Goal: Navigation & Orientation: Find specific page/section

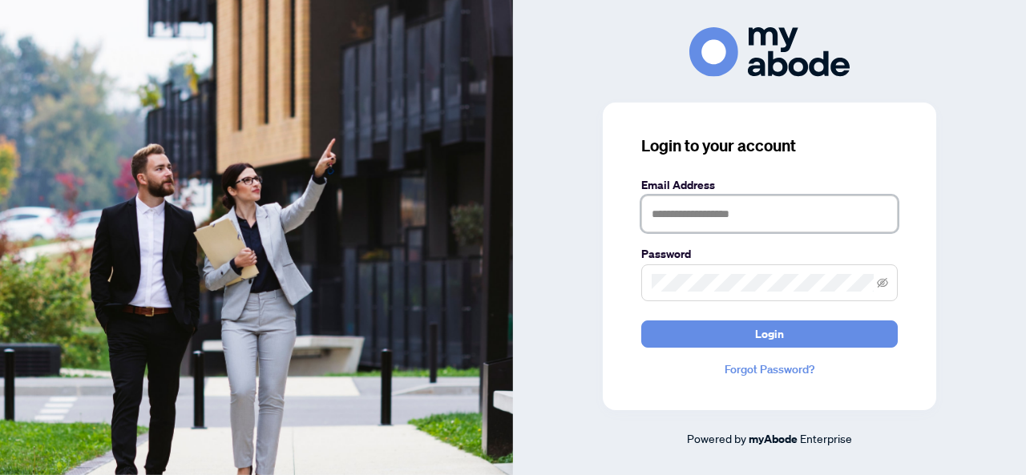
click at [683, 222] on input "text" at bounding box center [769, 214] width 256 height 37
type input "**********"
click at [641, 321] on button "Login" at bounding box center [769, 334] width 256 height 27
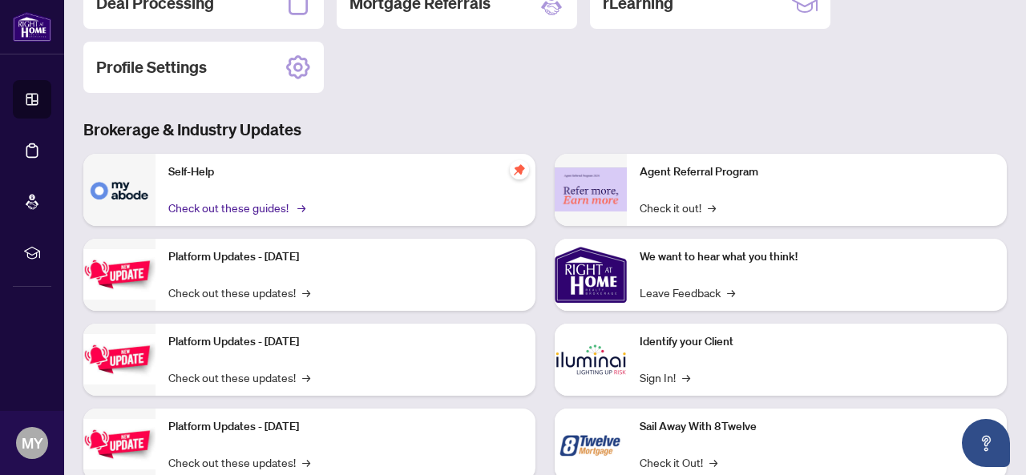
scroll to position [240, 0]
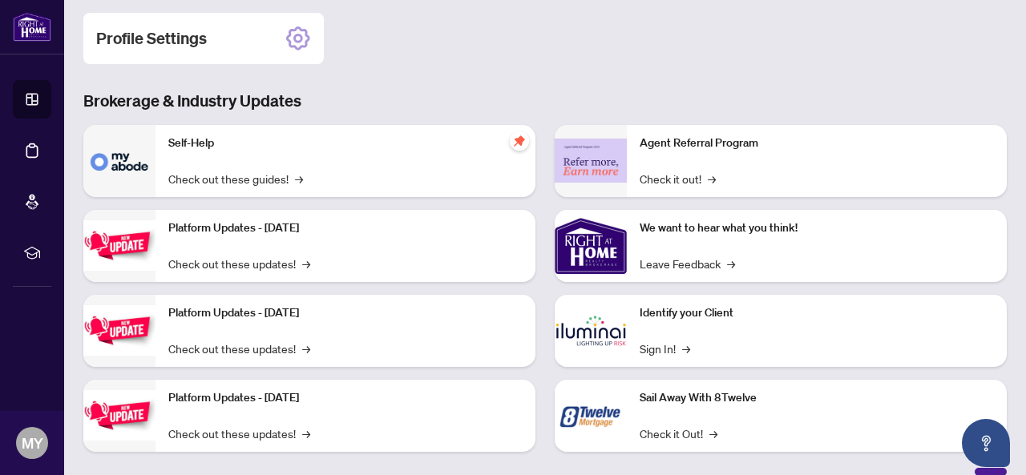
click at [290, 145] on p "Self-Help" at bounding box center [345, 144] width 354 height 18
click at [200, 146] on p "Self-Help" at bounding box center [345, 144] width 354 height 18
click at [212, 188] on div "Self-Help Check out these guides! →" at bounding box center [345, 161] width 380 height 72
click at [212, 180] on link "Check out these guides! →" at bounding box center [235, 179] width 135 height 18
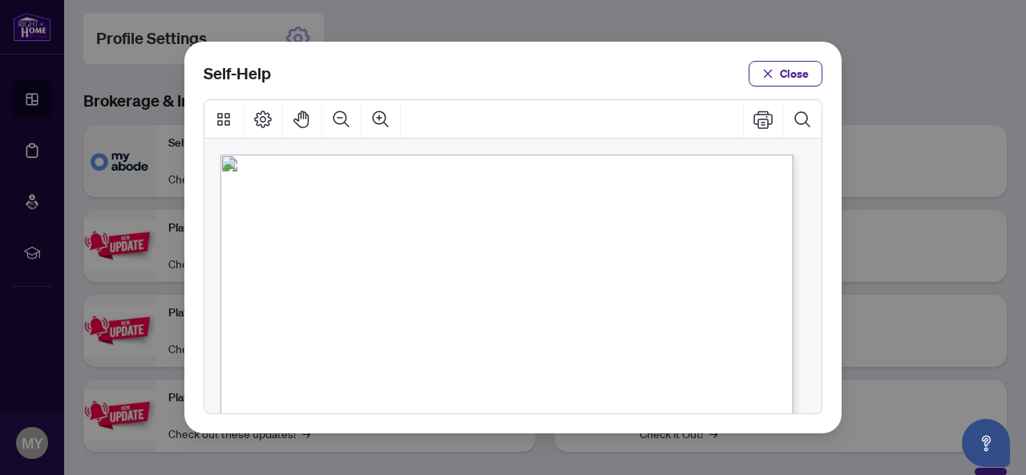
click at [798, 56] on div "Self-Help Close" at bounding box center [512, 238] width 657 height 392
click at [790, 67] on span "Close" at bounding box center [794, 74] width 29 height 26
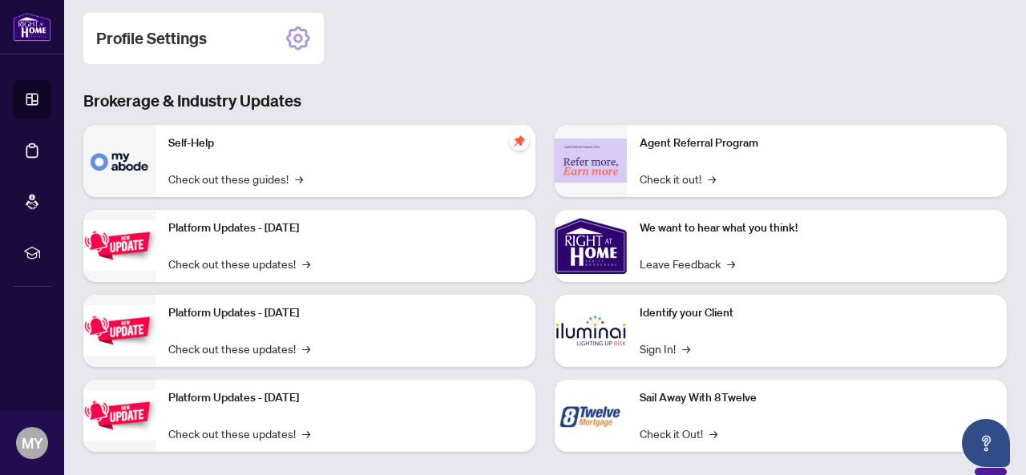
scroll to position [0, 0]
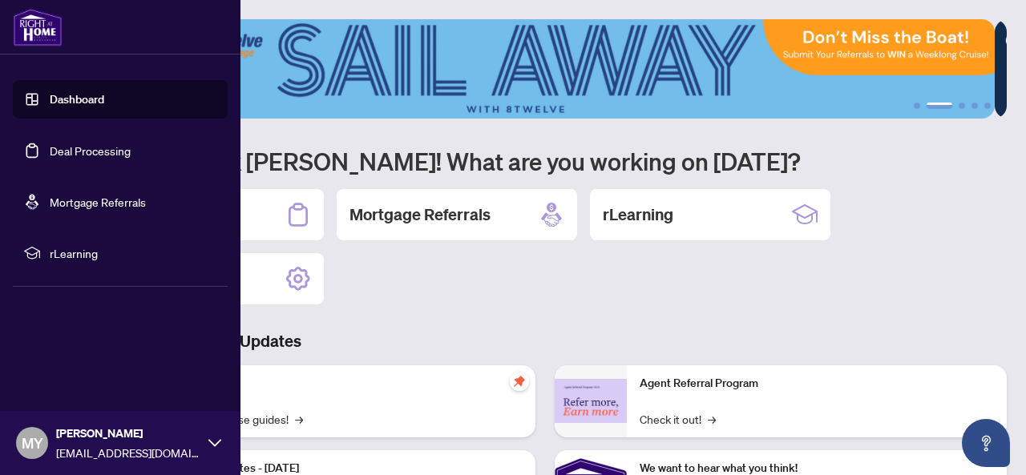
click at [50, 97] on link "Dashboard" at bounding box center [77, 99] width 54 height 14
click at [59, 148] on link "Deal Processing" at bounding box center [90, 150] width 81 height 14
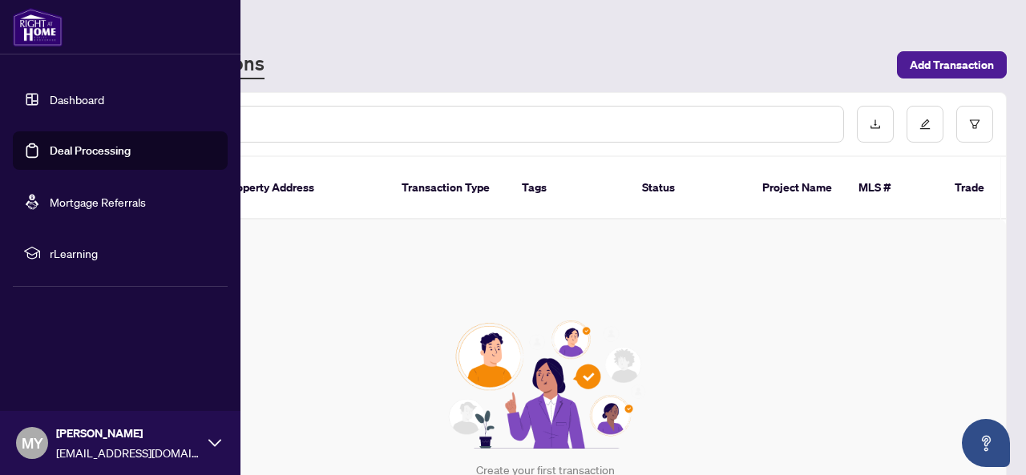
click at [87, 195] on link "Mortgage Referrals" at bounding box center [98, 202] width 96 height 14
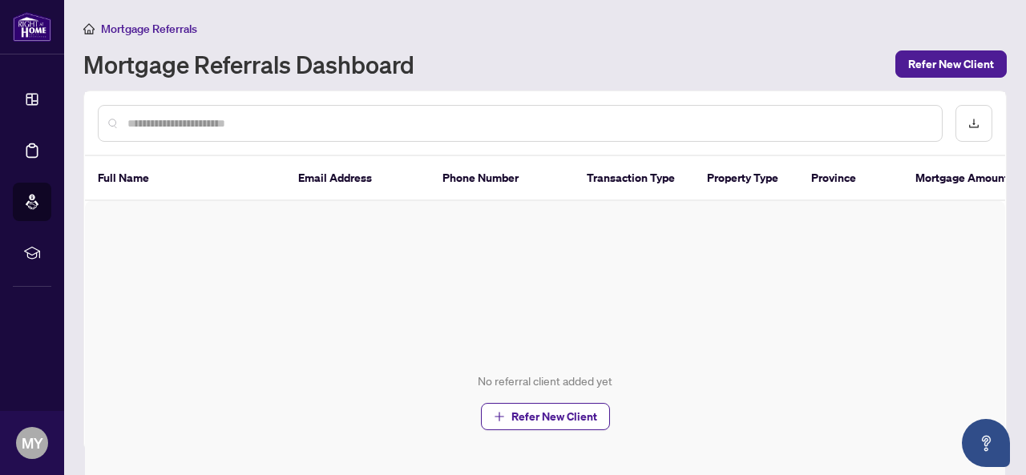
click at [587, 344] on div "No referral client added yet Refer New Client" at bounding box center [545, 401] width 920 height 401
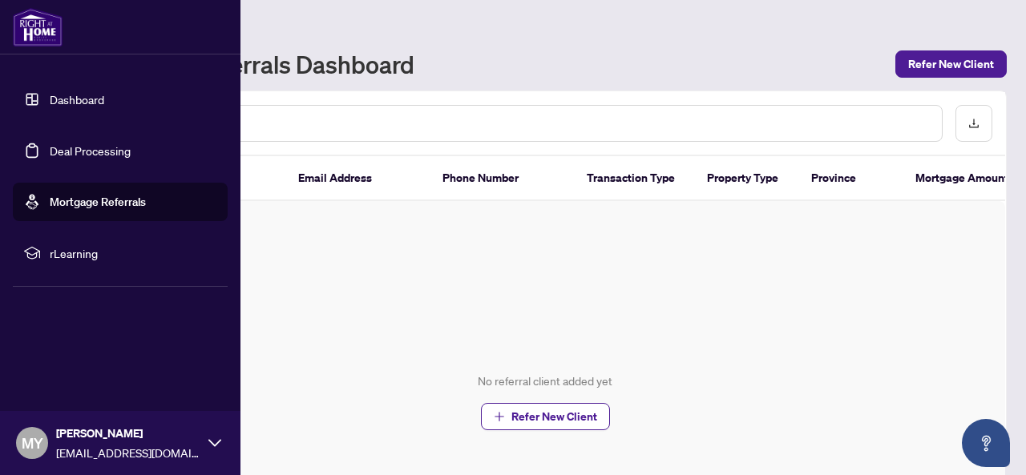
click at [50, 95] on link "Dashboard" at bounding box center [77, 99] width 54 height 14
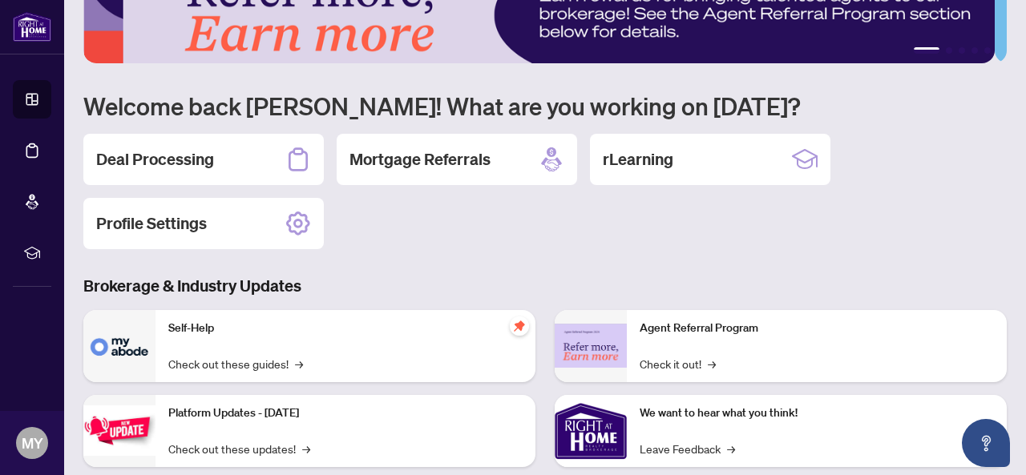
scroll to position [18, 0]
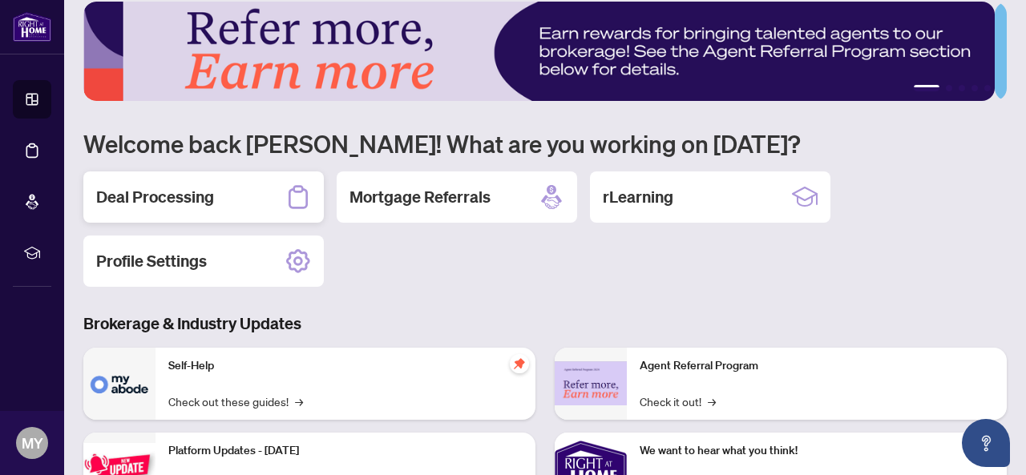
click at [261, 203] on div "Deal Processing" at bounding box center [203, 197] width 240 height 51
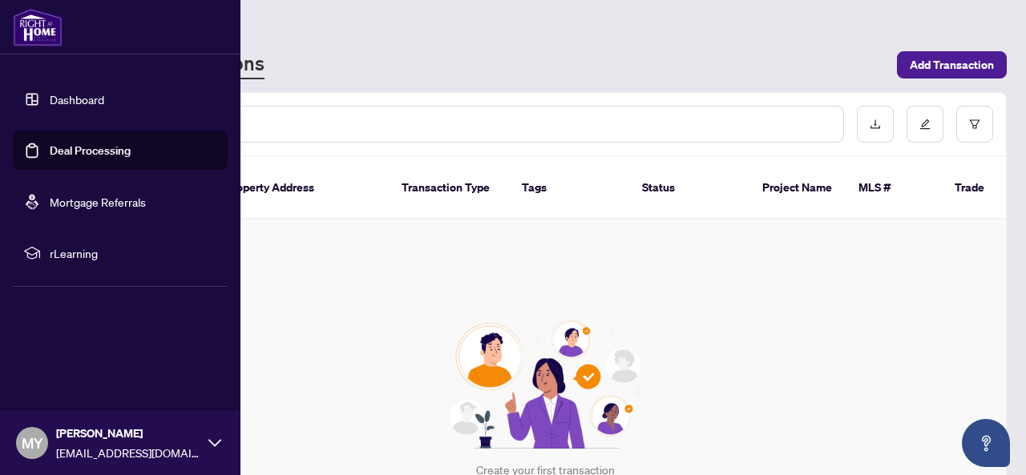
click at [81, 100] on link "Dashboard" at bounding box center [77, 99] width 54 height 14
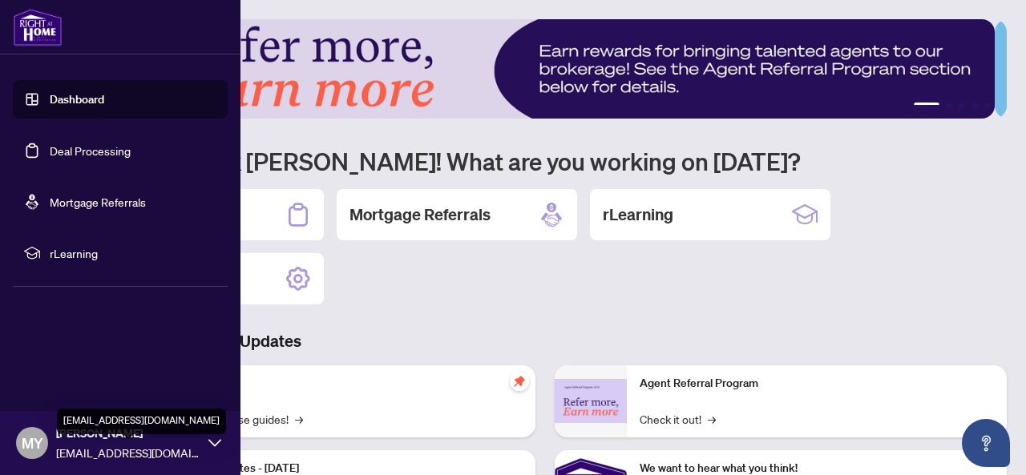
click at [86, 450] on span "realtormanojyadla@gmail.com" at bounding box center [128, 453] width 144 height 18
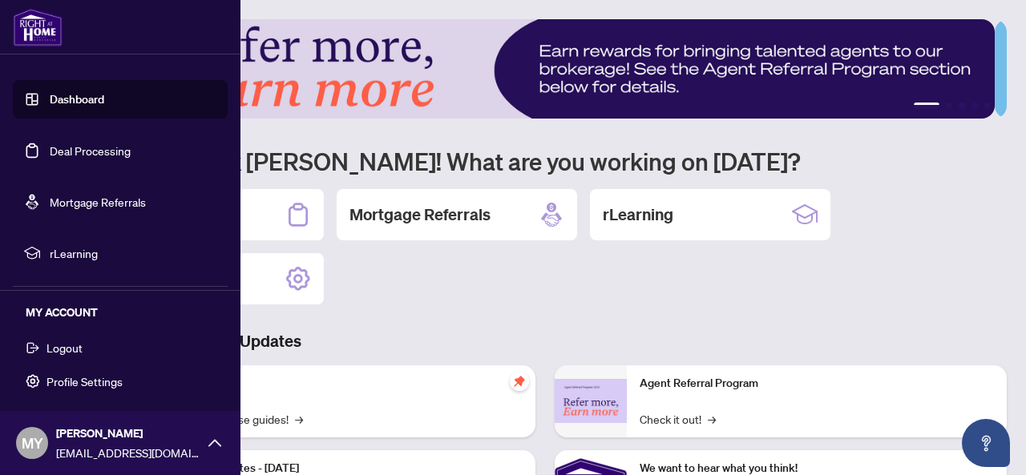
click at [106, 143] on link "Deal Processing" at bounding box center [90, 150] width 81 height 14
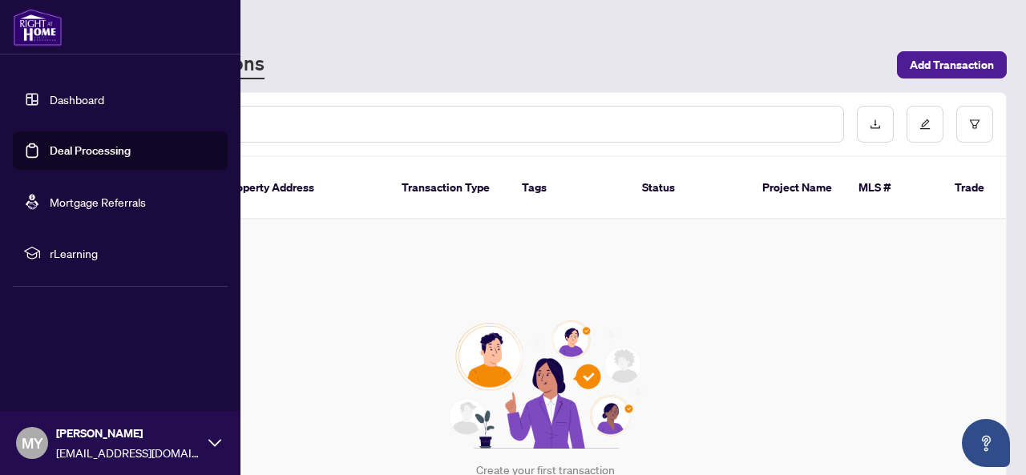
click at [27, 23] on img at bounding box center [38, 27] width 50 height 38
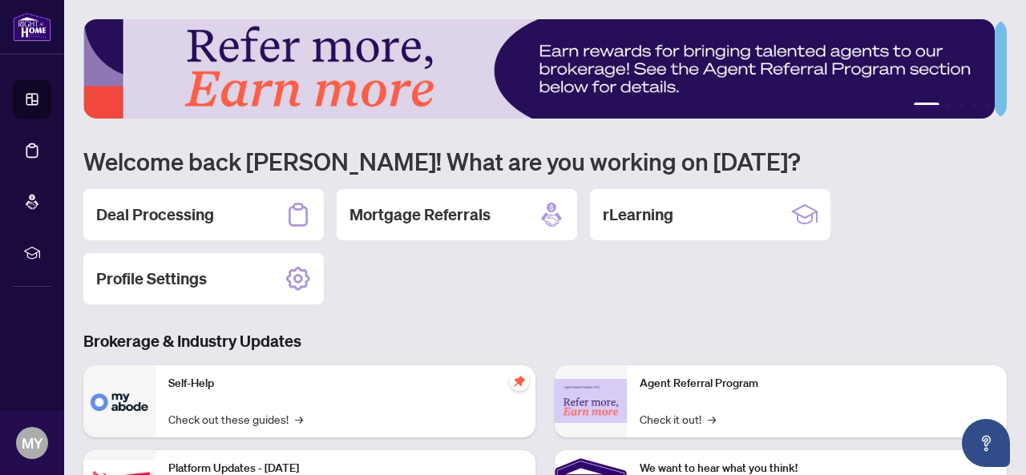
click at [664, 84] on img at bounding box center [538, 68] width 911 height 99
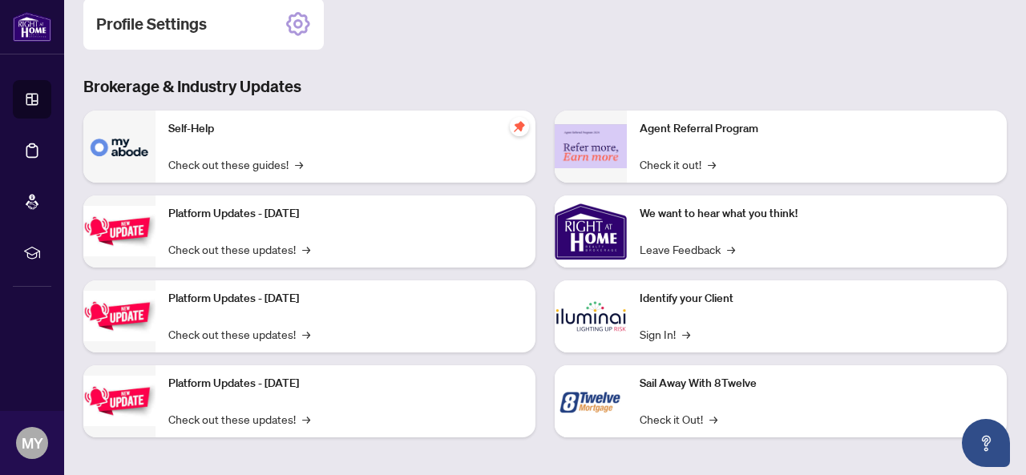
scroll to position [258, 0]
